Goal: Task Accomplishment & Management: Manage account settings

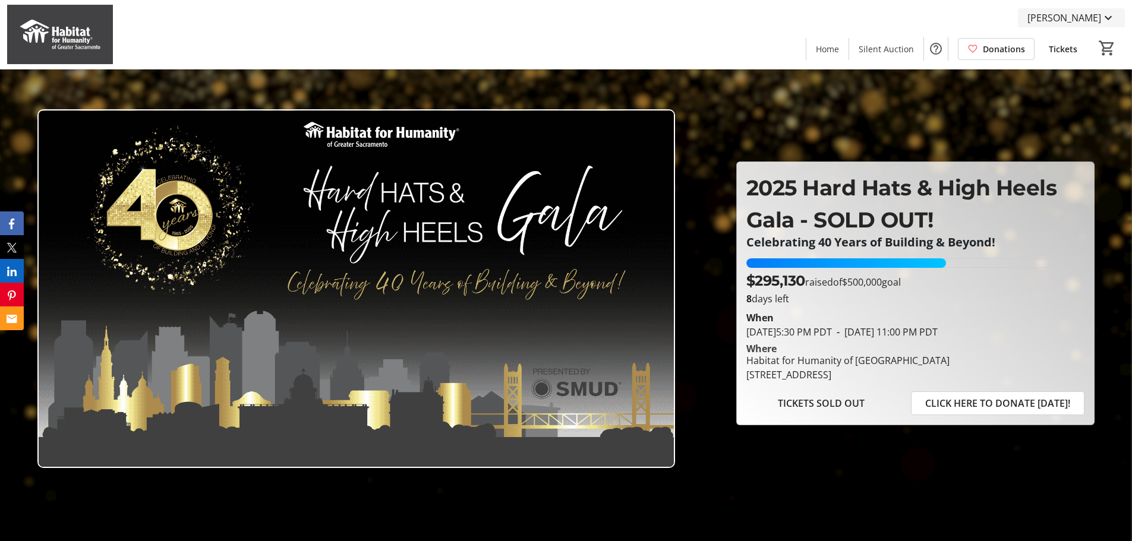
click at [1090, 17] on span "[PERSON_NAME]" at bounding box center [1064, 18] width 74 height 14
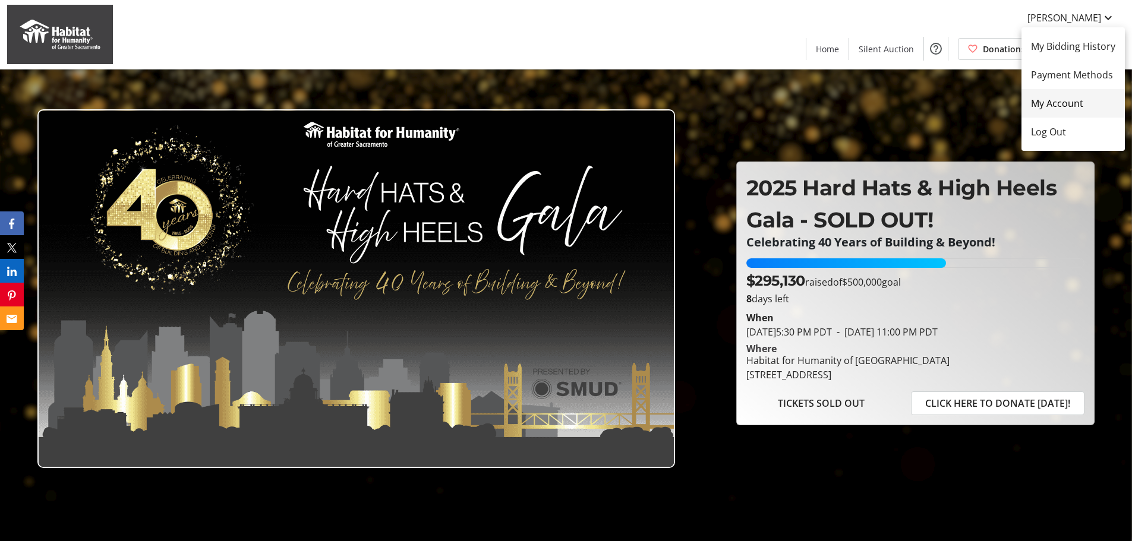
click at [1076, 106] on span "My Account" at bounding box center [1073, 103] width 84 height 14
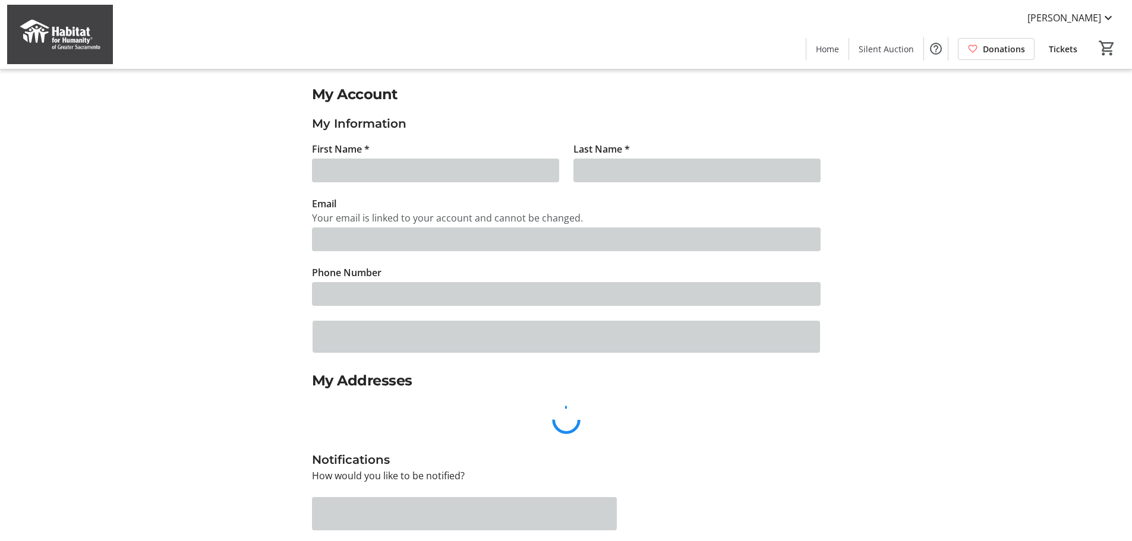
type input "[PERSON_NAME]"
type input "[EMAIL_ADDRESS][DOMAIN_NAME]"
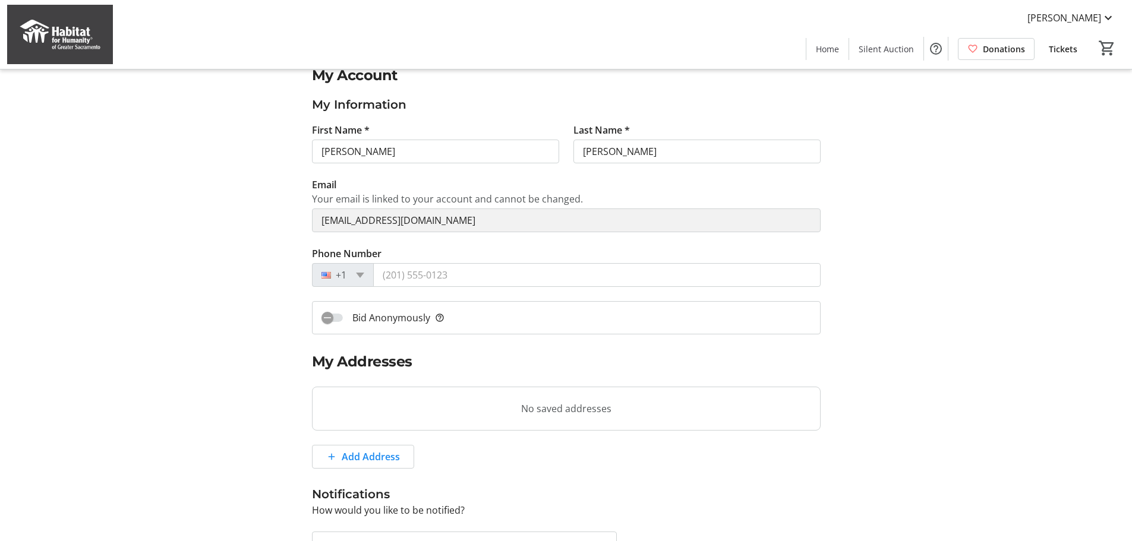
scroll to position [248, 0]
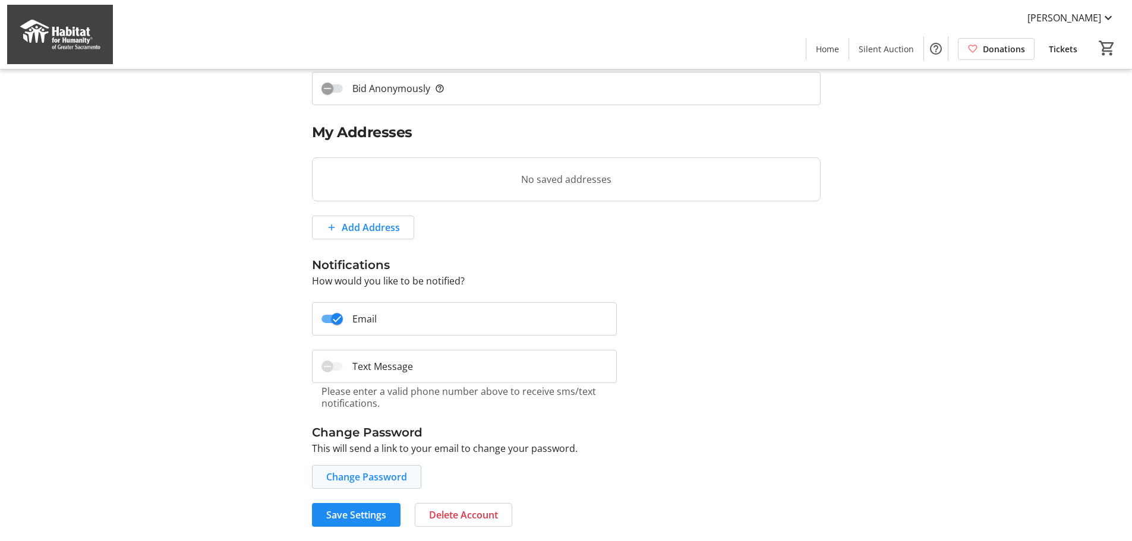
click at [377, 471] on span "Change Password" at bounding box center [366, 477] width 81 height 14
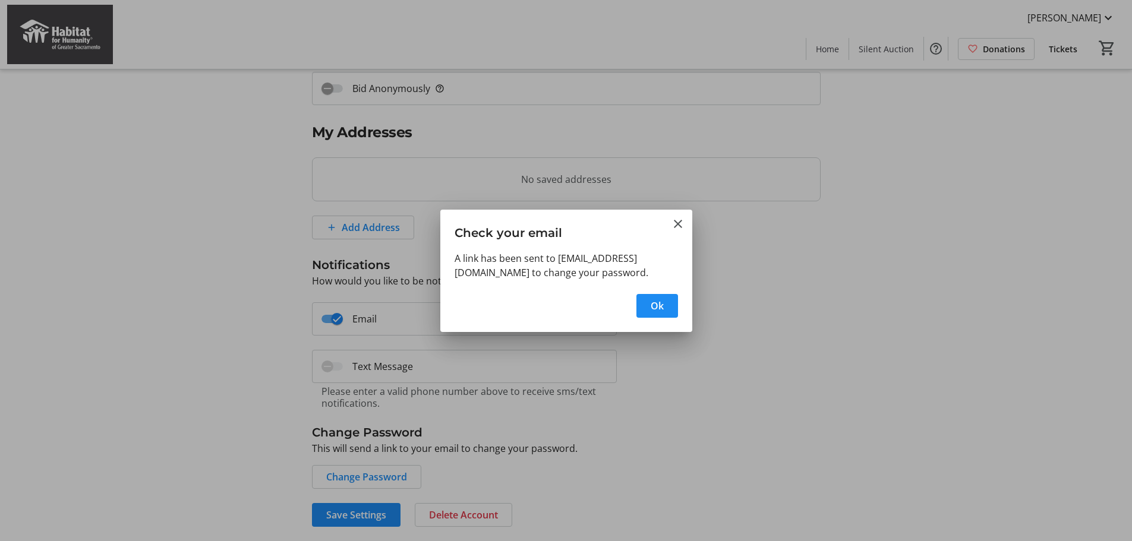
scroll to position [0, 0]
click at [658, 307] on span "Ok" at bounding box center [657, 306] width 13 height 14
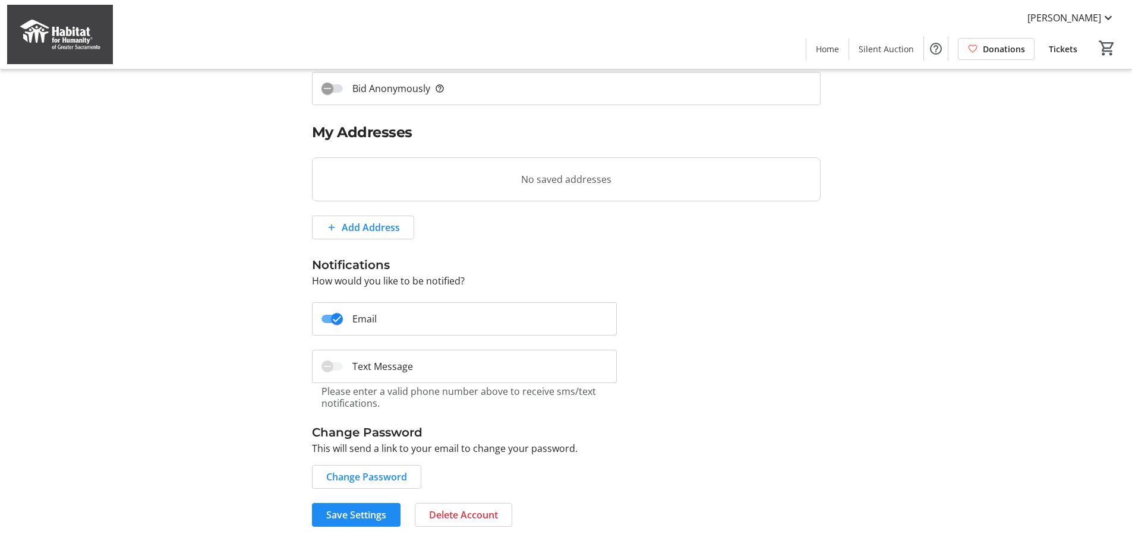
scroll to position [248, 0]
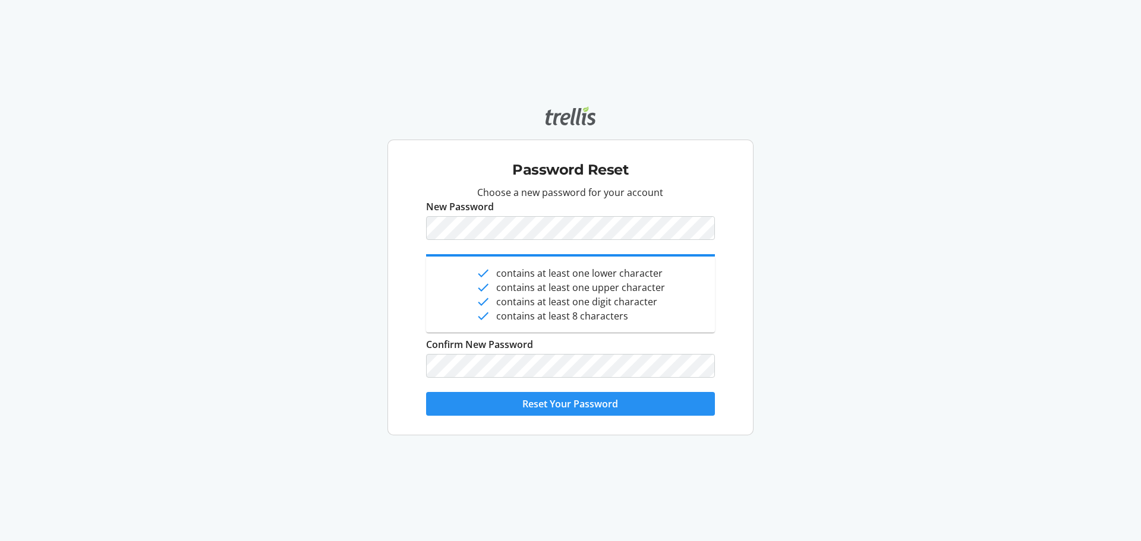
click at [614, 408] on span "Reset Your Password" at bounding box center [570, 404] width 96 height 14
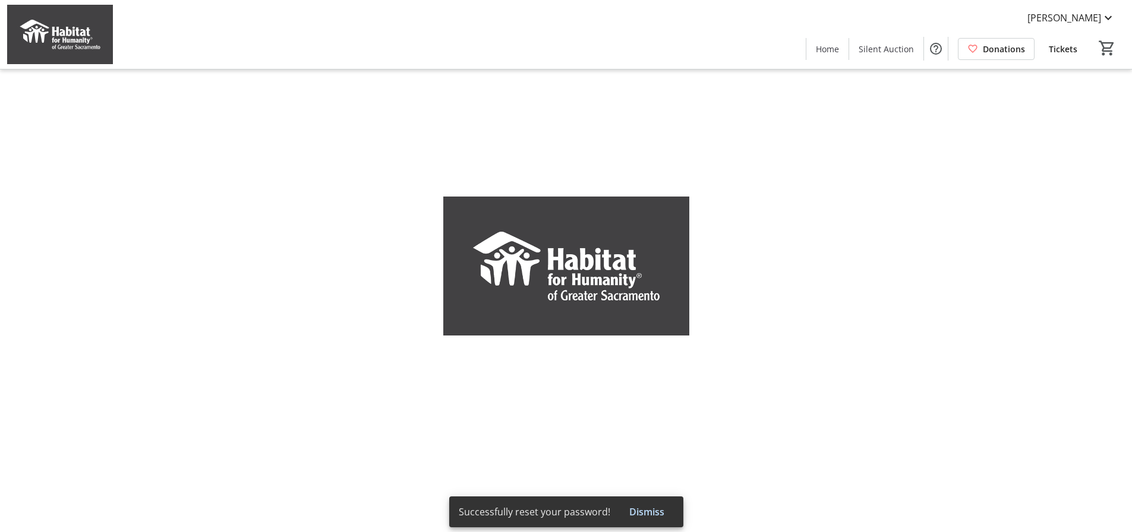
type input "[PERSON_NAME]"
type input "[EMAIL_ADDRESS][DOMAIN_NAME]"
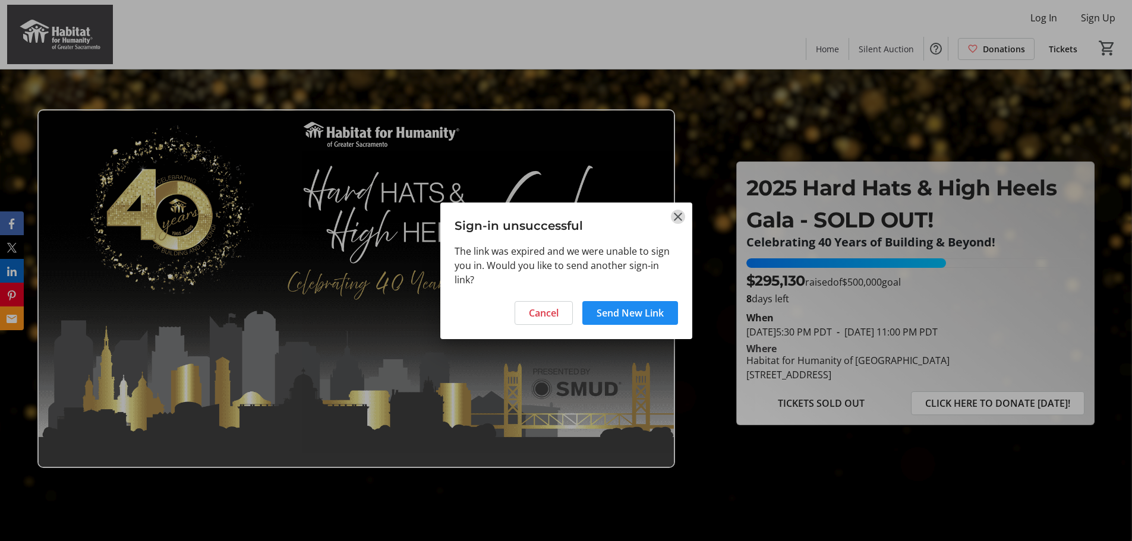
click at [677, 217] on mat-icon "Close" at bounding box center [678, 217] width 14 height 14
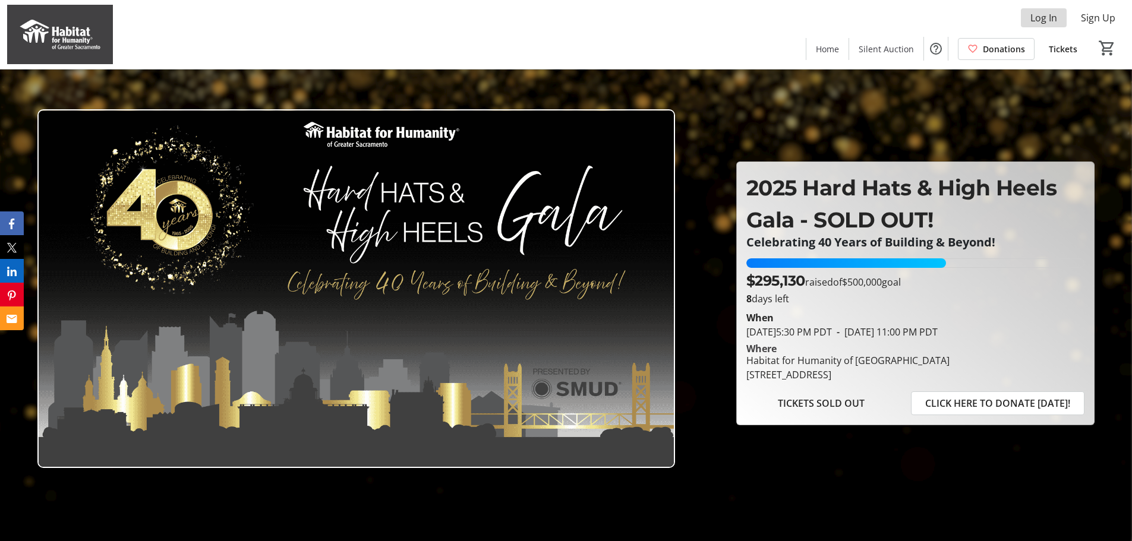
click at [1043, 20] on span "Log In" at bounding box center [1043, 18] width 27 height 14
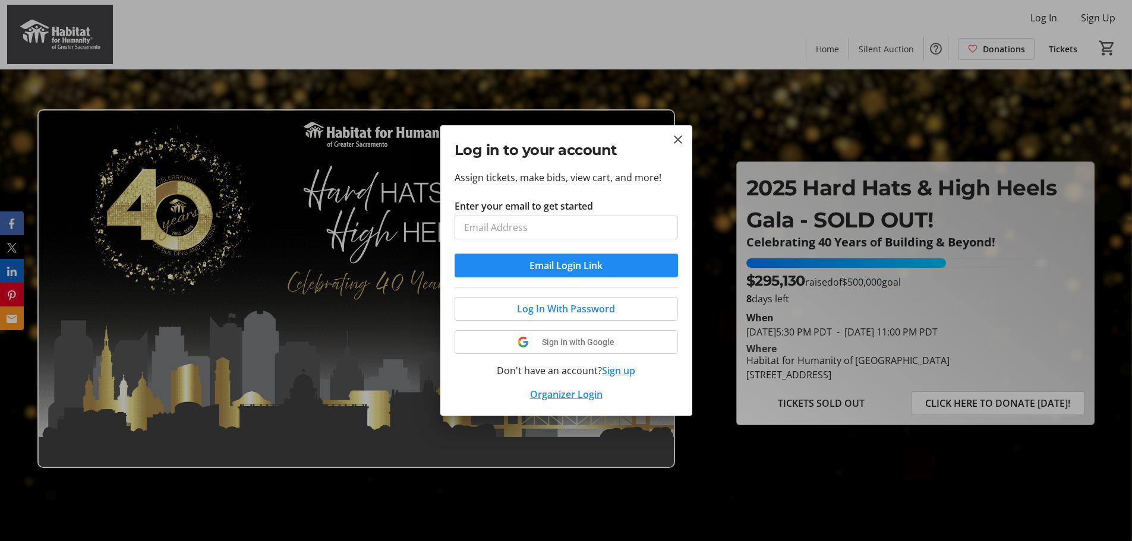
click at [587, 232] on input "Enter your email to get started" at bounding box center [565, 228] width 223 height 24
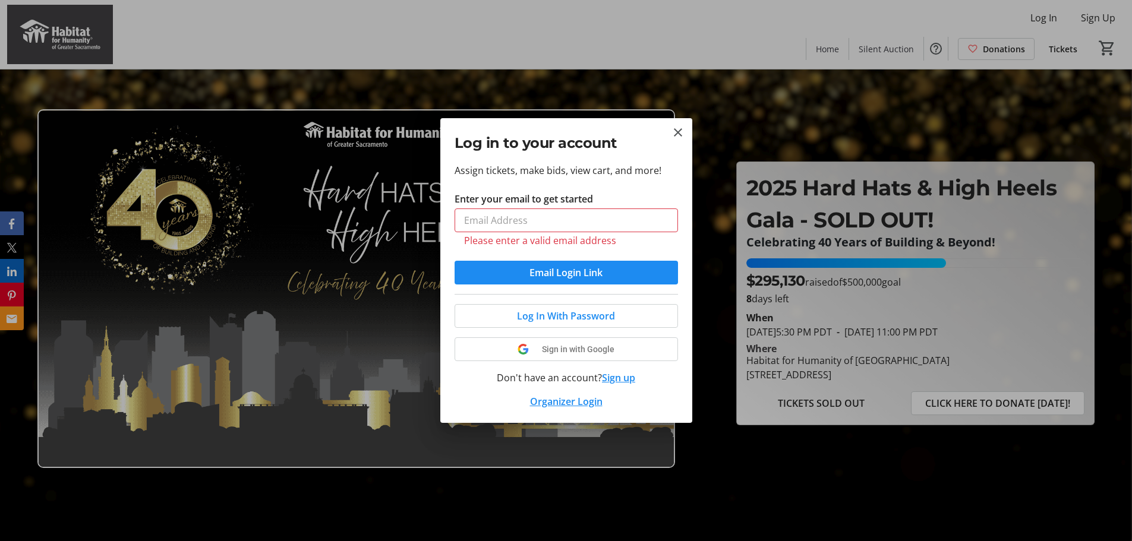
drag, startPoint x: 819, startPoint y: 134, endPoint x: 812, endPoint y: 138, distance: 9.1
click at [819, 133] on div at bounding box center [566, 270] width 1132 height 541
